Goal: Information Seeking & Learning: Check status

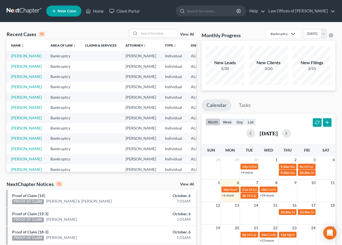
click at [186, 183] on link "View All" at bounding box center [187, 185] width 14 height 4
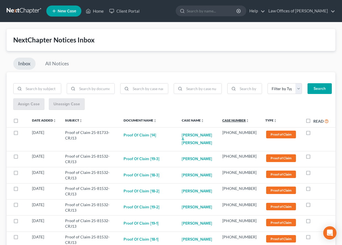
click at [247, 119] on link "Case Number unfold_more expand_more expand_less" at bounding box center [235, 120] width 27 height 4
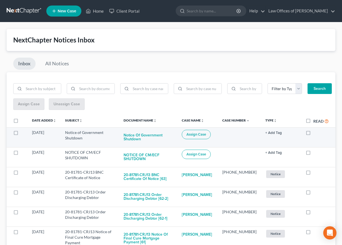
click at [313, 134] on label at bounding box center [313, 134] width 0 height 0
click at [316, 134] on input "checkbox" at bounding box center [318, 132] width 4 height 4
checkbox input "true"
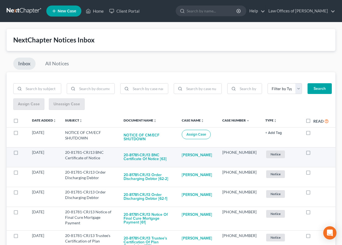
click at [313, 154] on label at bounding box center [313, 154] width 0 height 0
click at [316, 152] on input "checkbox" at bounding box center [318, 152] width 4 height 4
checkbox input "true"
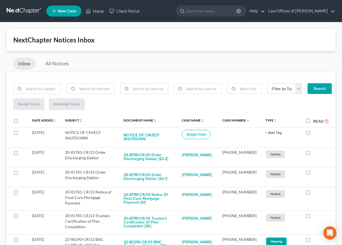
click at [313, 154] on label at bounding box center [313, 154] width 0 height 0
click at [316, 152] on input "checkbox" at bounding box center [318, 152] width 4 height 4
checkbox input "true"
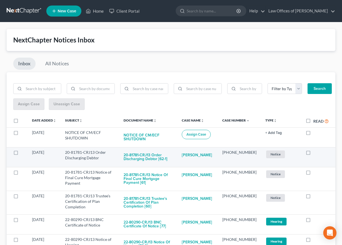
drag, startPoint x: 310, startPoint y: 152, endPoint x: 325, endPoint y: 152, distance: 14.3
click at [325, 152] on div at bounding box center [317, 153] width 23 height 6
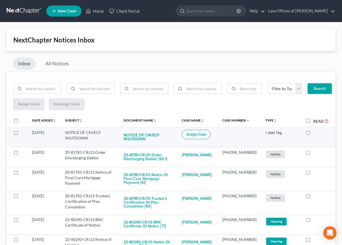
click at [313, 134] on label at bounding box center [313, 134] width 0 height 0
click at [316, 132] on input "checkbox" at bounding box center [318, 132] width 4 height 4
checkbox input "true"
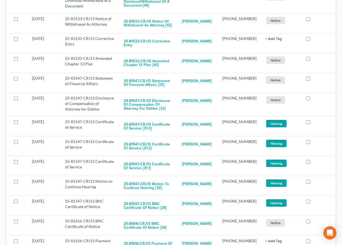
scroll to position [3483, 0]
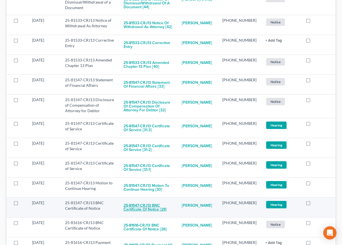
click at [164, 200] on button "25-81547-CRJ13 BNC Certificate of Notice [29]" at bounding box center [148, 207] width 49 height 15
checkbox input "true"
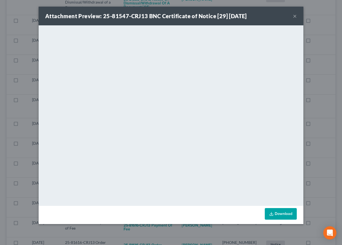
click at [323, 170] on div "Attachment Preview: 25-81547-CRJ13 BNC Certificate of Notice [29] [DATE] × <obj…" at bounding box center [171, 122] width 342 height 245
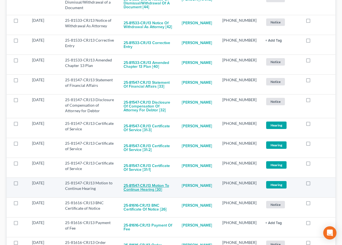
click at [153, 180] on button "25-81547-CRJ13 Motion to Continue Hearing [30]" at bounding box center [148, 187] width 49 height 15
checkbox input "true"
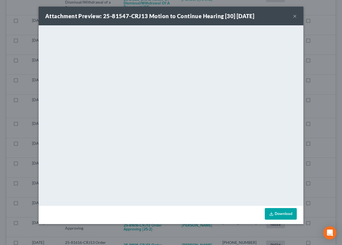
click at [323, 159] on div "Attachment Preview: 25-81547-CRJ13 Motion to Continue Hearing [30] [DATE] × Dow…" at bounding box center [171, 122] width 342 height 245
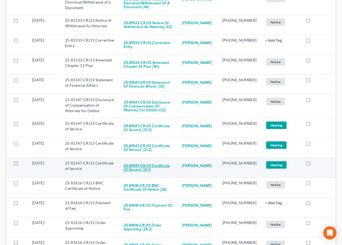
click at [151, 161] on button "25-81547-CRJ13 Certificate of Service [31-1]" at bounding box center [148, 168] width 49 height 15
checkbox input "true"
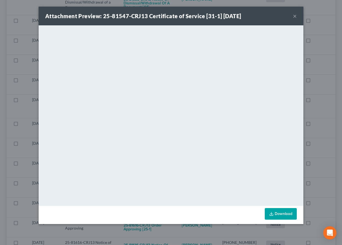
click at [330, 166] on div "Attachment Preview: 25-81547-CRJ13 Certificate of Service [31-1] [DATE] × <obje…" at bounding box center [171, 122] width 342 height 245
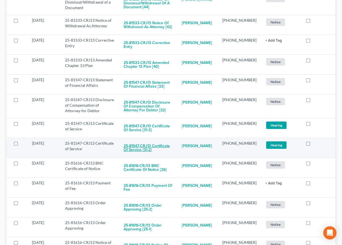
click at [162, 141] on button "25-81547-CRJ13 Certificate of Service [31-2]" at bounding box center [148, 148] width 49 height 15
checkbox input "true"
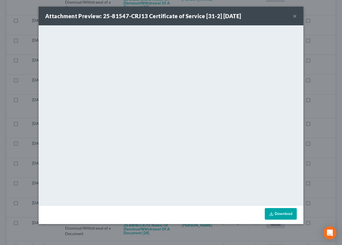
click at [321, 157] on div "Attachment Preview: 25-81547-CRJ13 Certificate of Service [31-2] [DATE] × <obje…" at bounding box center [171, 122] width 342 height 245
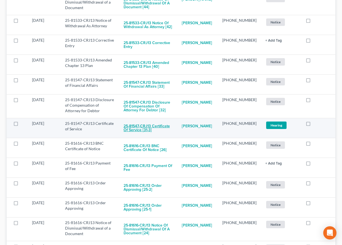
click at [152, 121] on button "25-81547-CRJ13 Certificate of Service [31-3]" at bounding box center [148, 128] width 49 height 15
checkbox input "true"
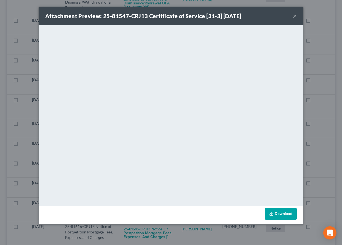
click at [326, 161] on div "Attachment Preview: 25-81547-CRJ13 Certificate of Service [31-3] [DATE] × <obje…" at bounding box center [171, 122] width 342 height 245
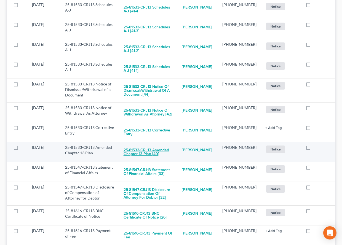
scroll to position [3392, 0]
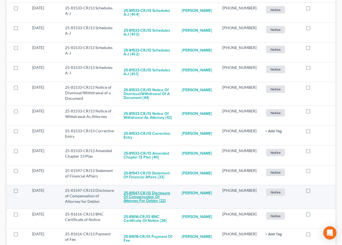
click at [158, 188] on button "25-81547-CRJ13 Disclosure of Compensation of Attorney for Debtor [32]" at bounding box center [148, 197] width 49 height 19
checkbox input "true"
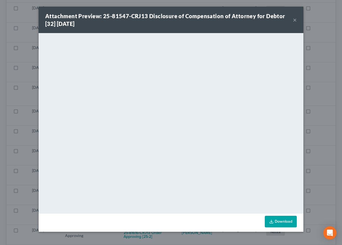
click at [318, 140] on div "Attachment Preview: 25-81547-CRJ13 Disclosure of Compensation of Attorney for D…" at bounding box center [171, 122] width 342 height 245
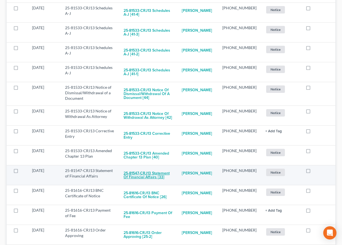
click at [148, 168] on button "25-81547-CRJ13 Statement of Financial Affairs [33]" at bounding box center [148, 175] width 49 height 15
checkbox input "true"
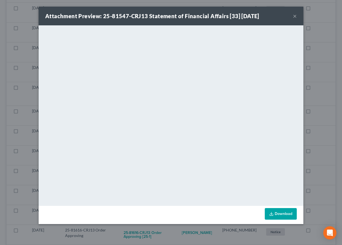
click at [324, 138] on div "Attachment Preview: 25-81547-CRJ13 Statement of Financial Affairs [33] [DATE] ×…" at bounding box center [171, 122] width 342 height 245
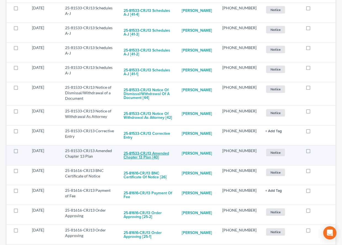
click at [152, 148] on button "25-81533-CRJ13 Amended Chapter 13 Plan [40]" at bounding box center [148, 155] width 49 height 15
checkbox input "true"
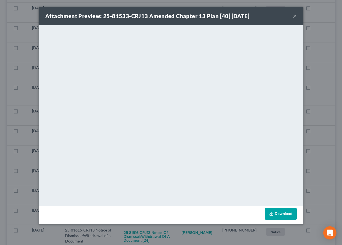
click at [321, 141] on div "Attachment Preview: 25-81533-CRJ13 Amended Chapter 13 Plan [40] [DATE] × <objec…" at bounding box center [171, 122] width 342 height 245
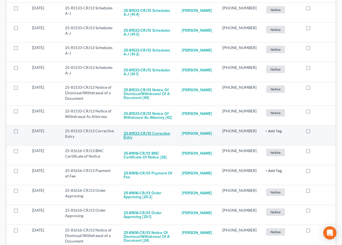
click at [154, 128] on button "25-81533-CRJ13 Corrective Entry" at bounding box center [148, 135] width 49 height 15
checkbox input "true"
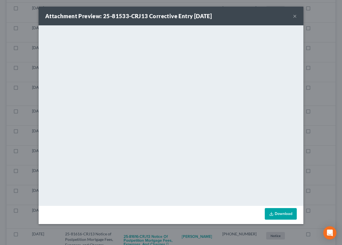
click at [324, 148] on div "Attachment Preview: 25-81533-CRJ13 Corrective Entry [DATE] × <object ng-attr-da…" at bounding box center [171, 122] width 342 height 245
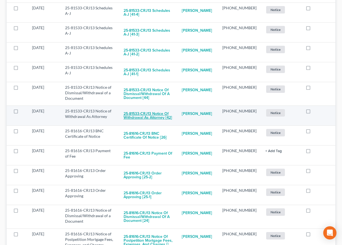
click at [143, 108] on button "25-81533-CRJ13 Notice of Withdrawal As Attorney [42]" at bounding box center [148, 115] width 49 height 15
checkbox input "true"
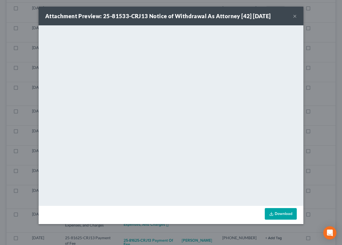
click at [323, 151] on div "Attachment Preview: 25-81533-CRJ13 Notice of Withdrawal As Attorney [42] [DATE]…" at bounding box center [171, 122] width 342 height 245
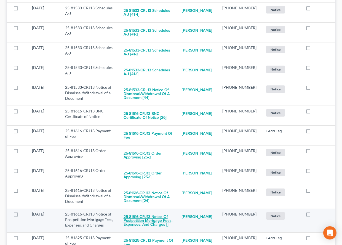
click at [153, 212] on button "25-81616-CRJ13 Notice of Postpetition Mortgage Fees, Expenses, and Charges []" at bounding box center [148, 221] width 49 height 19
checkbox input "true"
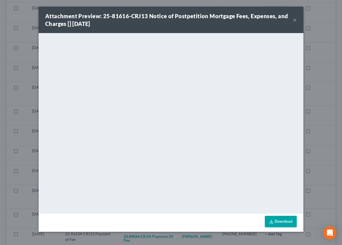
click at [321, 155] on div "Attachment Preview: 25-81616-CRJ13 Notice of Postpetition Mortgage Fees, Expens…" at bounding box center [171, 122] width 342 height 245
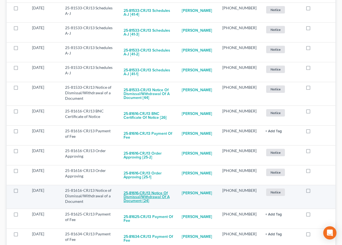
click at [153, 188] on button "25-81616-CRJ13 Notice of Dismissal/Withdrawal of a Document [24]" at bounding box center [148, 197] width 49 height 19
checkbox input "true"
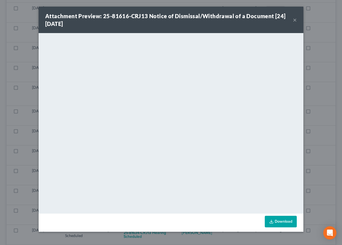
click at [328, 157] on div "Attachment Preview: 25-81616-CRJ13 Notice of Dismissal/Withdrawal of a Document…" at bounding box center [171, 122] width 342 height 245
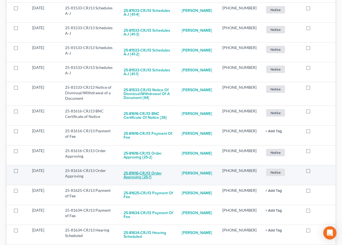
click at [135, 168] on button "25-81616-CRJ13 Order Approving [25-1]" at bounding box center [148, 175] width 49 height 15
checkbox input "true"
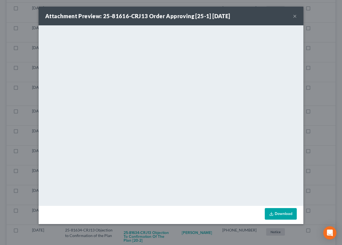
click at [321, 159] on div "Attachment Preview: 25-81616-CRJ13 Order Approving [25-1] [DATE] × <object ng-a…" at bounding box center [171, 122] width 342 height 245
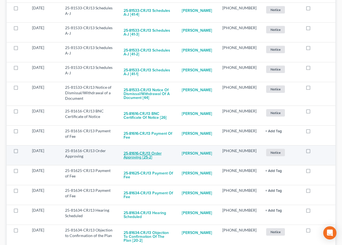
click at [150, 148] on button "25-81616-CRJ13 Order Approving [25-2]" at bounding box center [148, 155] width 49 height 15
checkbox input "true"
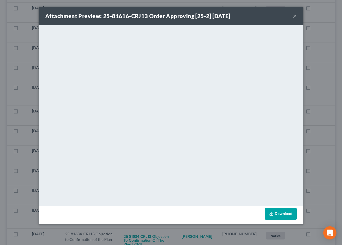
click at [323, 150] on div "Attachment Preview: 25-81616-CRJ13 Order Approving [25-2] [DATE] × <object ng-a…" at bounding box center [171, 122] width 342 height 245
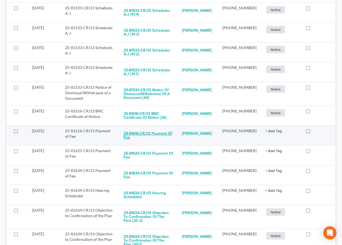
click at [141, 128] on button "25-81616-CRJ13 Payment of Fee" at bounding box center [148, 135] width 49 height 15
checkbox input "true"
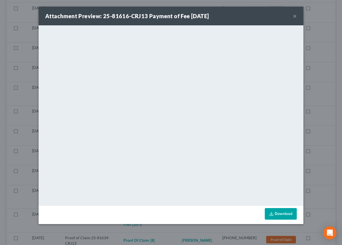
click at [329, 143] on div "Attachment Preview: 25-81616-CRJ13 Payment of Fee [DATE] × <object ng-attr-data…" at bounding box center [171, 122] width 342 height 245
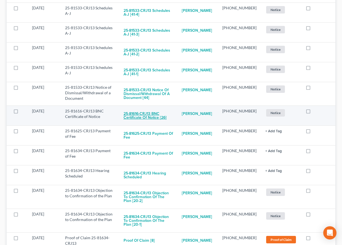
click at [160, 108] on button "25-81616-CRJ13 BNC Certificate of Notice [26]" at bounding box center [148, 115] width 49 height 15
checkbox input "true"
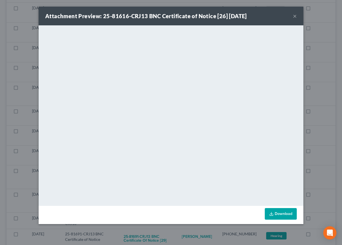
click at [326, 128] on div "Attachment Preview: 25-81616-CRJ13 BNC Certificate of Notice [26] [DATE] × <obj…" at bounding box center [171, 122] width 342 height 245
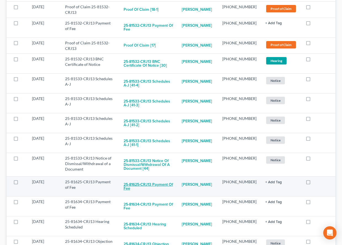
scroll to position [3315, 0]
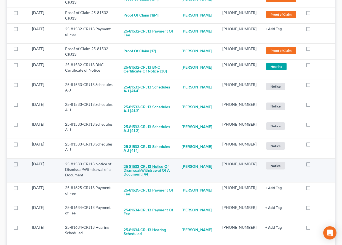
click at [157, 161] on button "25-81533-CRJ13 Notice of Dismissal/Withdrawal of a Document [44]" at bounding box center [148, 170] width 49 height 19
checkbox input "true"
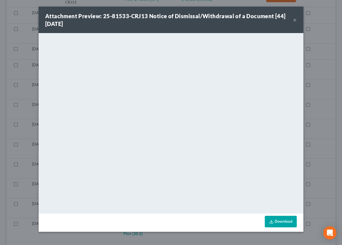
click at [319, 139] on div "Attachment Preview: 25-81533-CRJ13 Notice of Dismissal/Withdrawal of a Document…" at bounding box center [171, 122] width 342 height 245
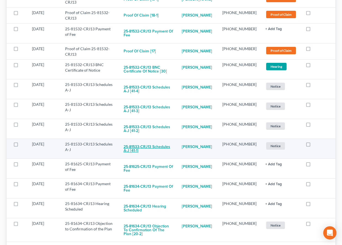
click at [161, 142] on button "25-81533-CRJ13 Schedules A-J [41-1]" at bounding box center [148, 149] width 49 height 15
checkbox input "true"
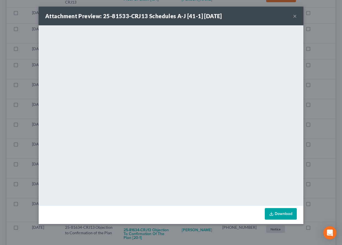
click at [324, 152] on div "Attachment Preview: 25-81533-CRJ13 Schedules A-J [41-1] [DATE] × <object ng-att…" at bounding box center [171, 122] width 342 height 245
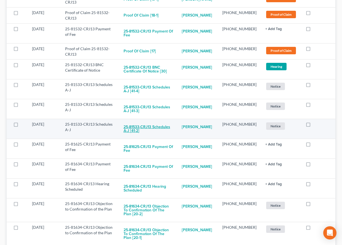
click at [161, 122] on button "25-81533-CRJ13 Schedules A-J [41-2]" at bounding box center [148, 129] width 49 height 15
checkbox input "true"
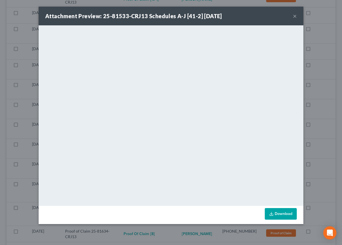
click at [321, 151] on div "Attachment Preview: 25-81533-CRJ13 Schedules A-J [41-2] [DATE] × <object ng-att…" at bounding box center [171, 122] width 342 height 245
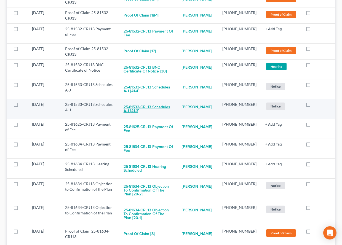
click at [149, 102] on button "25-81533-CRJ13 Schedules A-J [41-3]" at bounding box center [148, 109] width 49 height 15
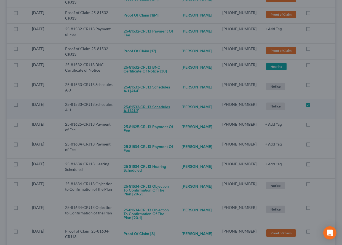
checkbox input "true"
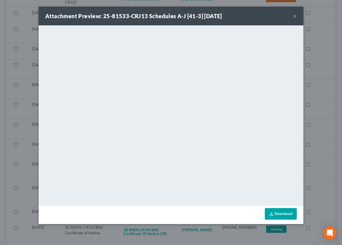
click at [321, 157] on div "Attachment Preview: 25-81533-CRJ13 Schedules A-J [41-3] [DATE] × <object ng-att…" at bounding box center [171, 122] width 342 height 245
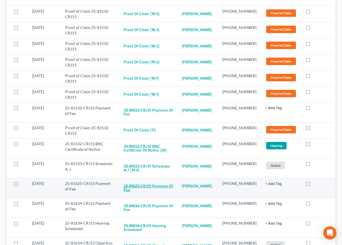
scroll to position [3213, 0]
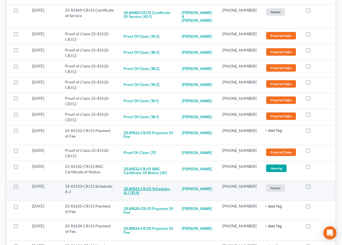
click at [155, 184] on button "25-81533-CRJ13 Schedules A-J [41-4]" at bounding box center [148, 191] width 49 height 15
checkbox input "true"
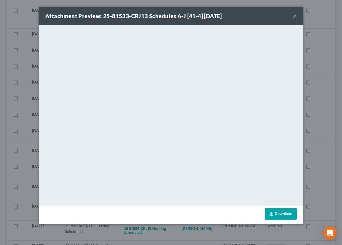
click at [328, 157] on div "Attachment Preview: 25-81533-CRJ13 Schedules A-J [41-4] [DATE] × <object ng-att…" at bounding box center [171, 122] width 342 height 245
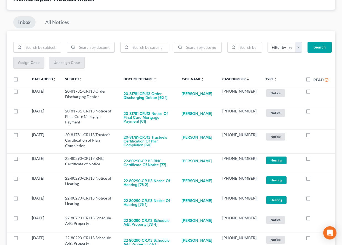
scroll to position [40, 0]
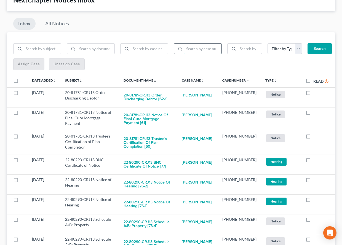
click at [198, 52] on input "search" at bounding box center [202, 49] width 37 height 10
click at [159, 50] on input "search" at bounding box center [149, 49] width 37 height 10
type input "[PERSON_NAME]"
click at [319, 48] on button "Search" at bounding box center [320, 48] width 24 height 11
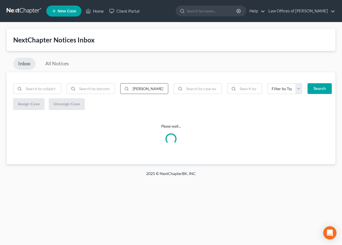
scroll to position [0, 0]
